Goal: Information Seeking & Learning: Learn about a topic

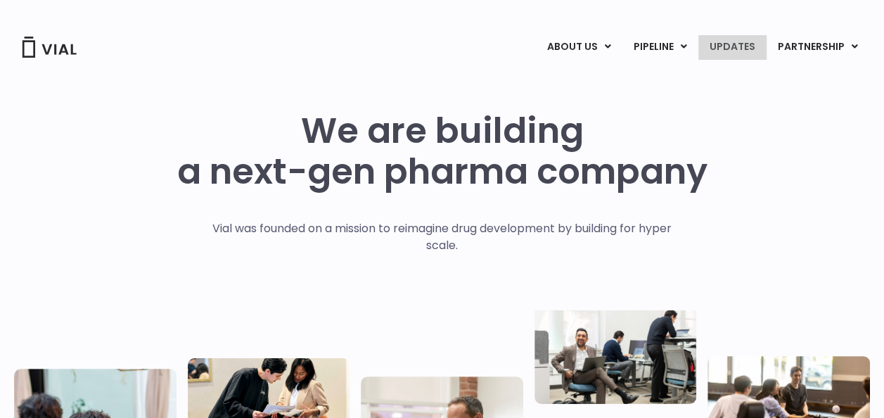
click at [719, 42] on link "UPDATES" at bounding box center [733, 47] width 68 height 24
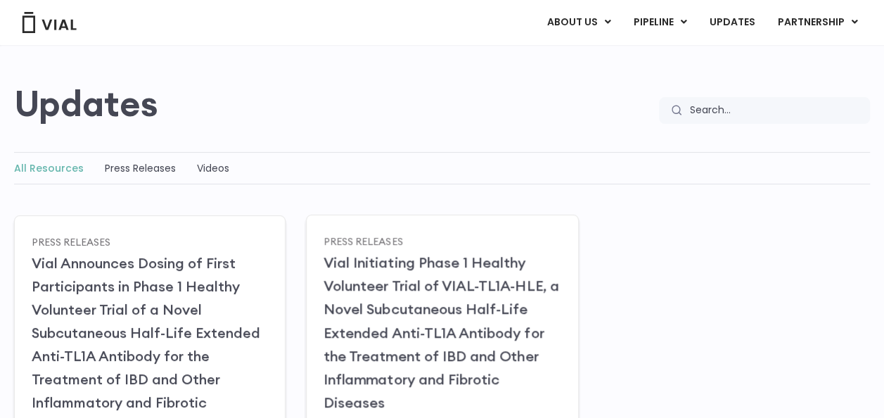
scroll to position [141, 0]
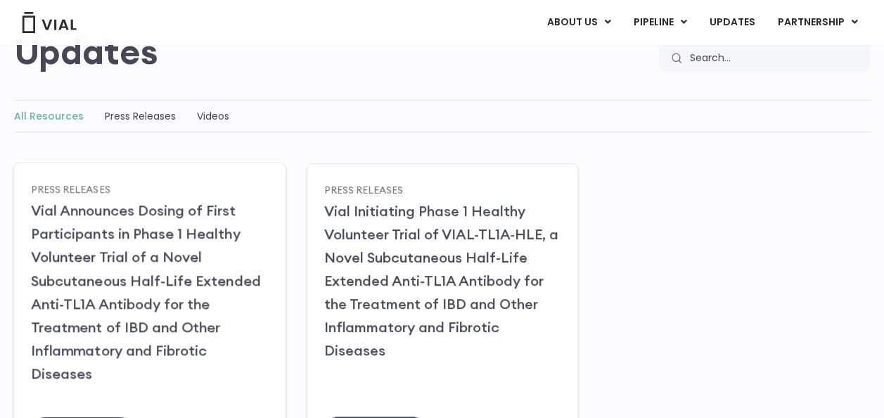
click at [115, 285] on link "Vial Announces Dosing of First Participants in Phase 1 Healthy Volunteer Trial …" at bounding box center [146, 291] width 230 height 181
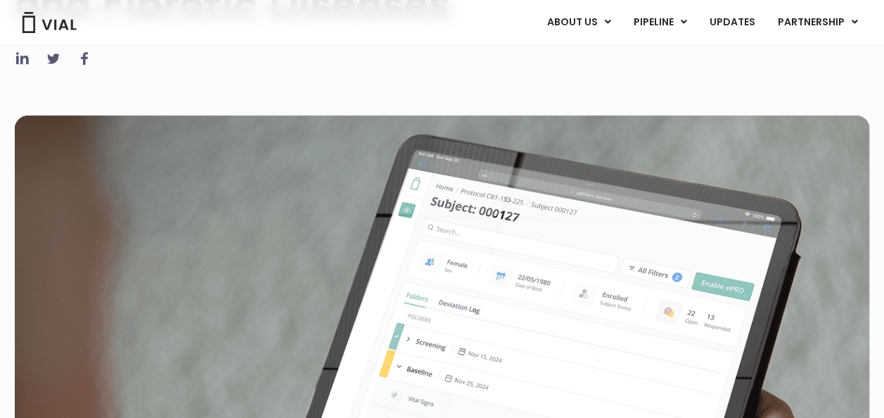
scroll to position [222, 0]
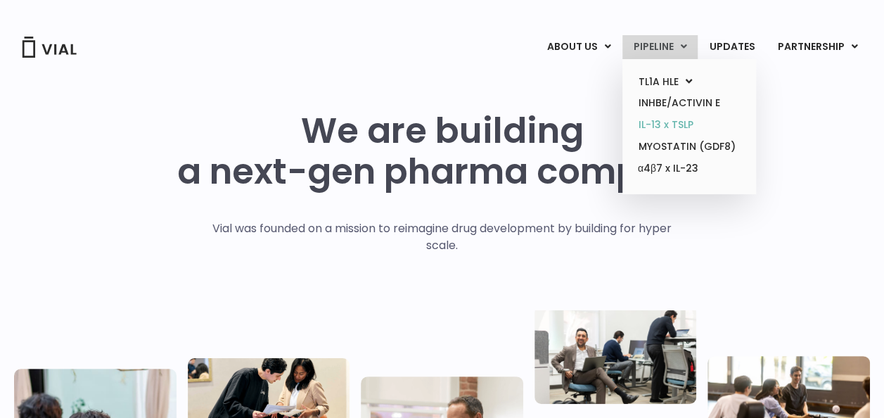
click at [666, 125] on link "IL-13 x TSLP" at bounding box center [689, 125] width 123 height 22
